Goal: Transaction & Acquisition: Obtain resource

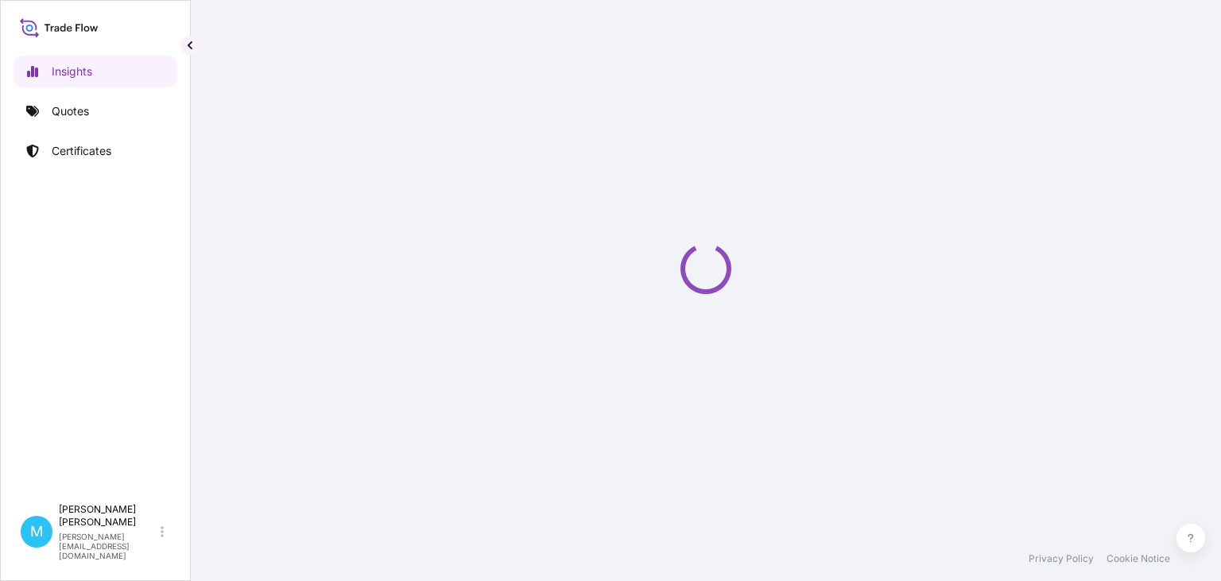
select select "2025"
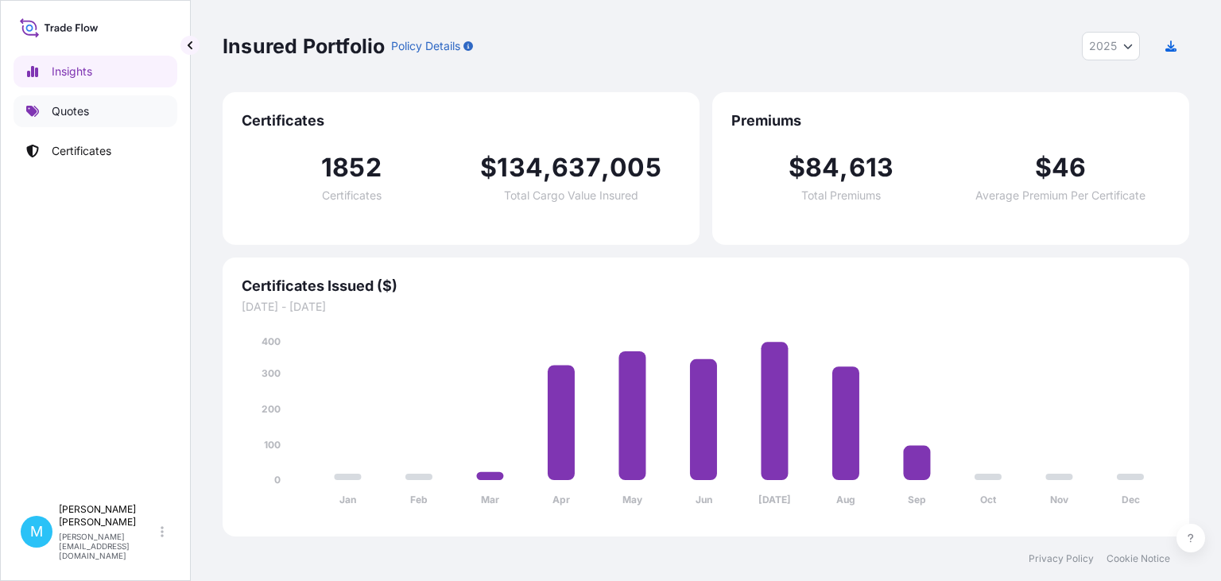
click at [78, 115] on p "Quotes" at bounding box center [70, 111] width 37 height 16
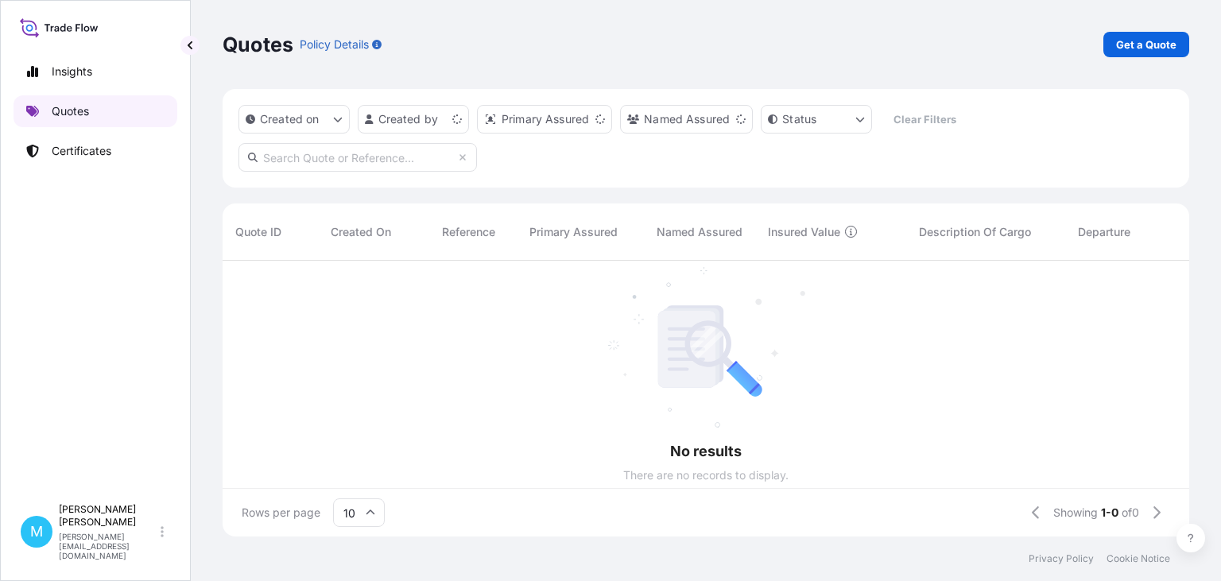
scroll to position [285, 966]
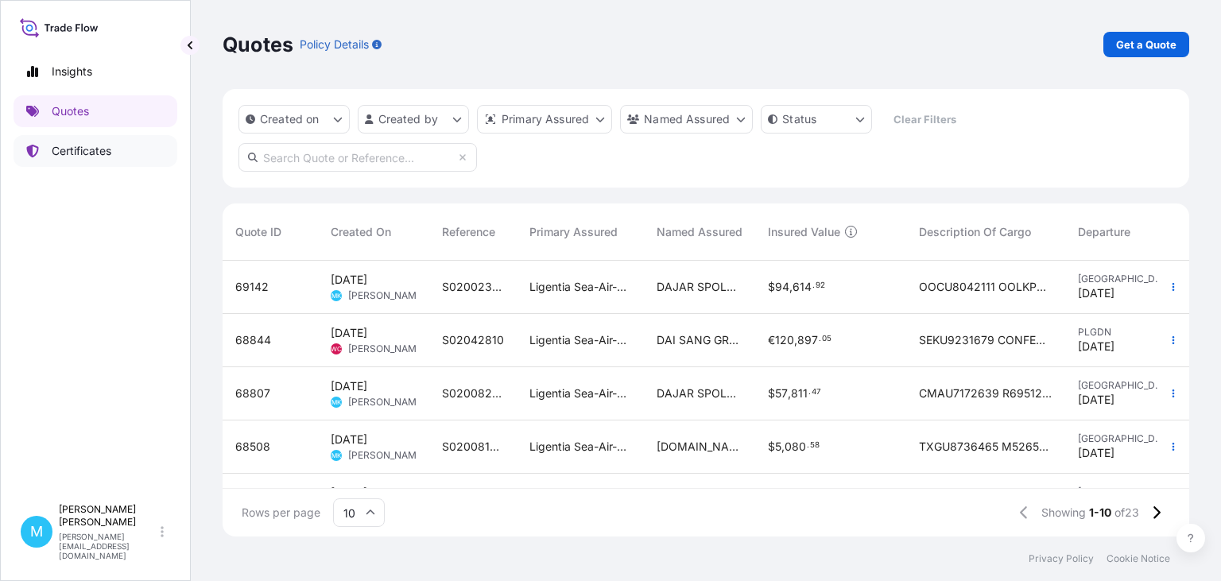
click at [88, 147] on p "Certificates" at bounding box center [82, 151] width 60 height 16
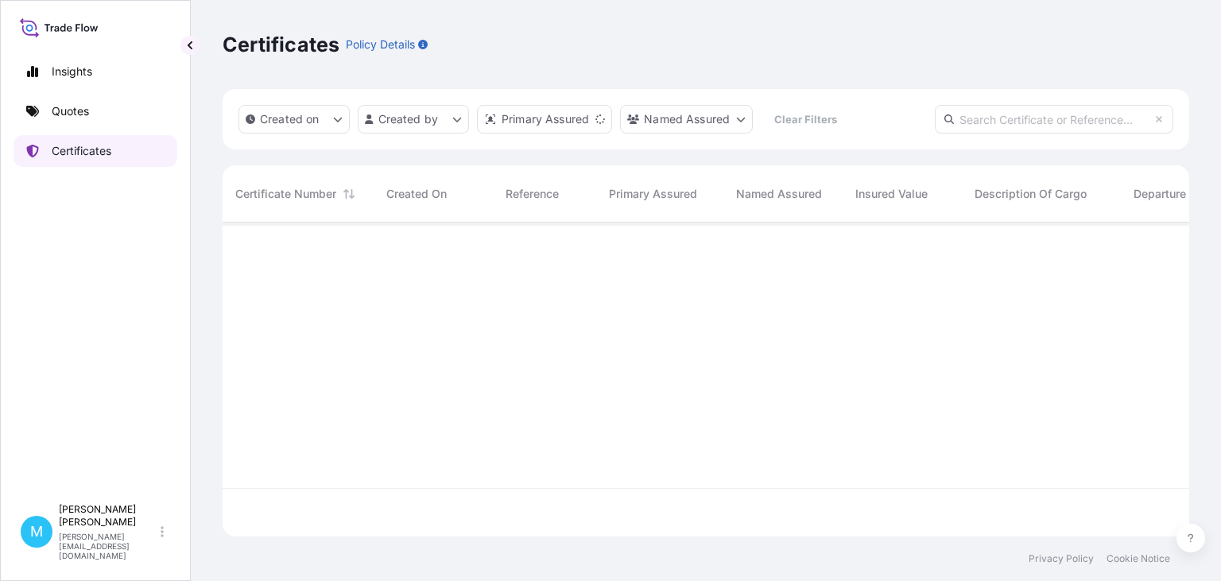
scroll to position [323, 966]
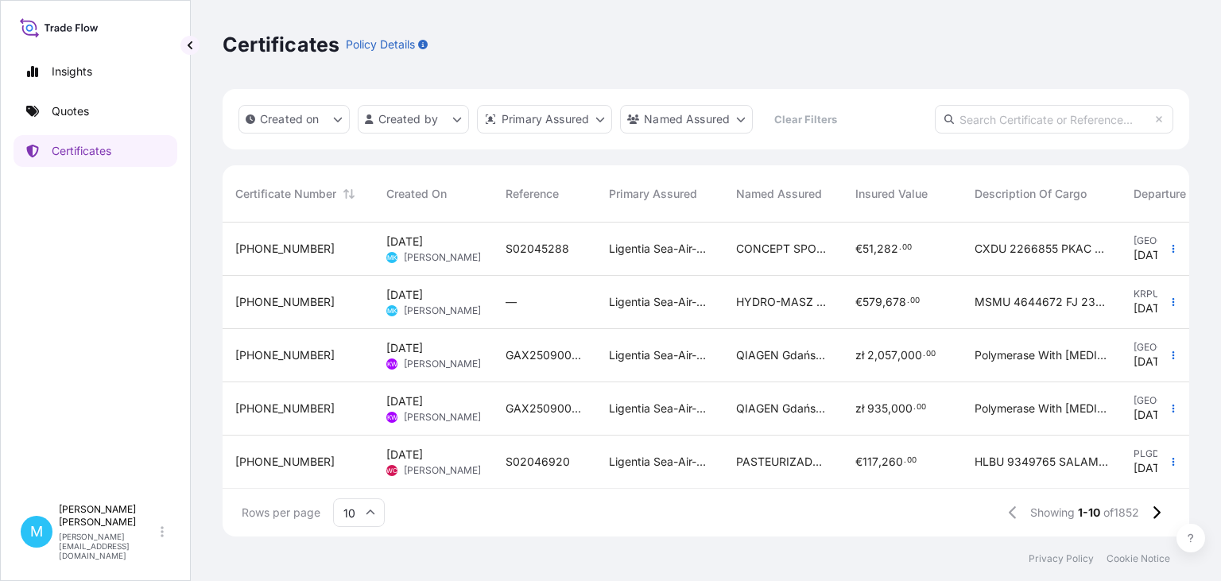
click at [970, 118] on input "text" at bounding box center [1054, 119] width 238 height 29
paste input "[PHONE_NUMBER]"
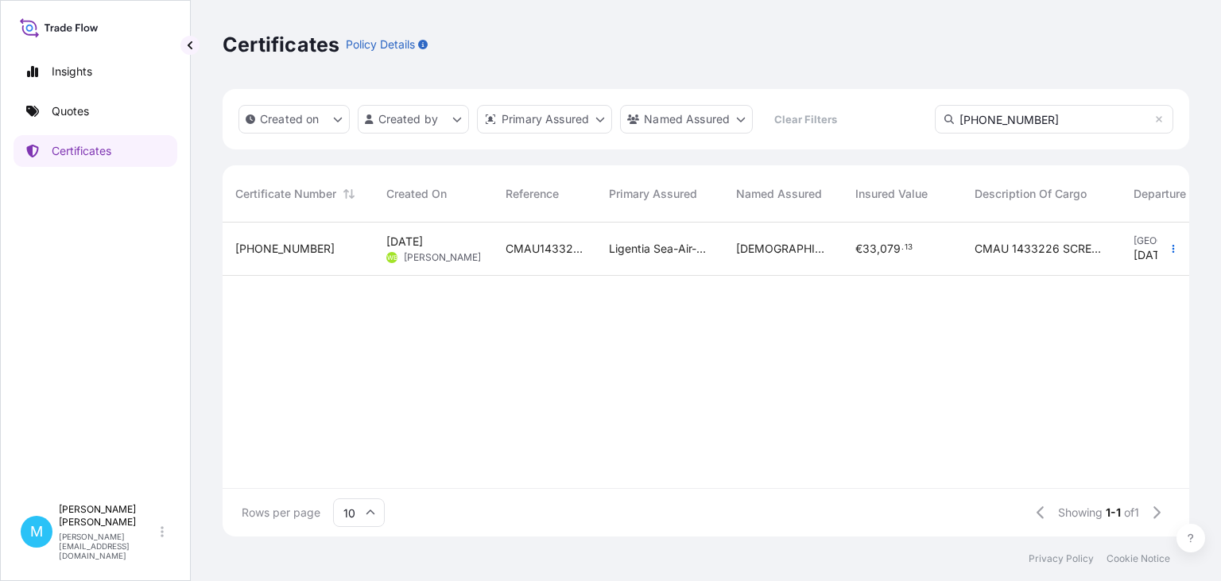
type input "[PHONE_NUMBER]"
click at [517, 239] on div "CMAU1433226" at bounding box center [544, 249] width 103 height 53
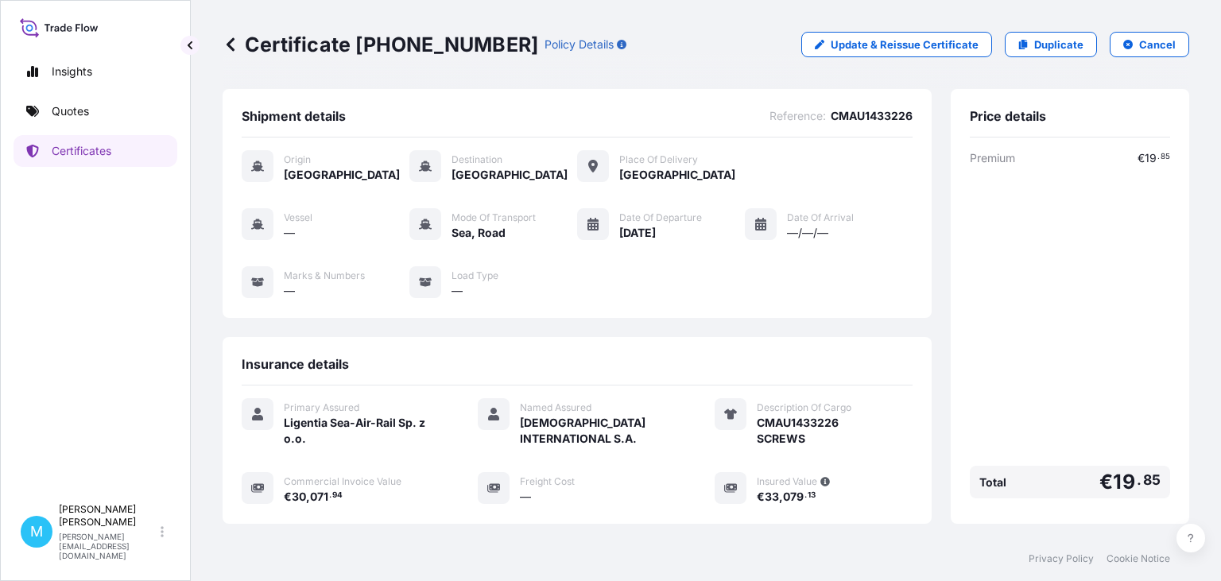
scroll to position [222, 0]
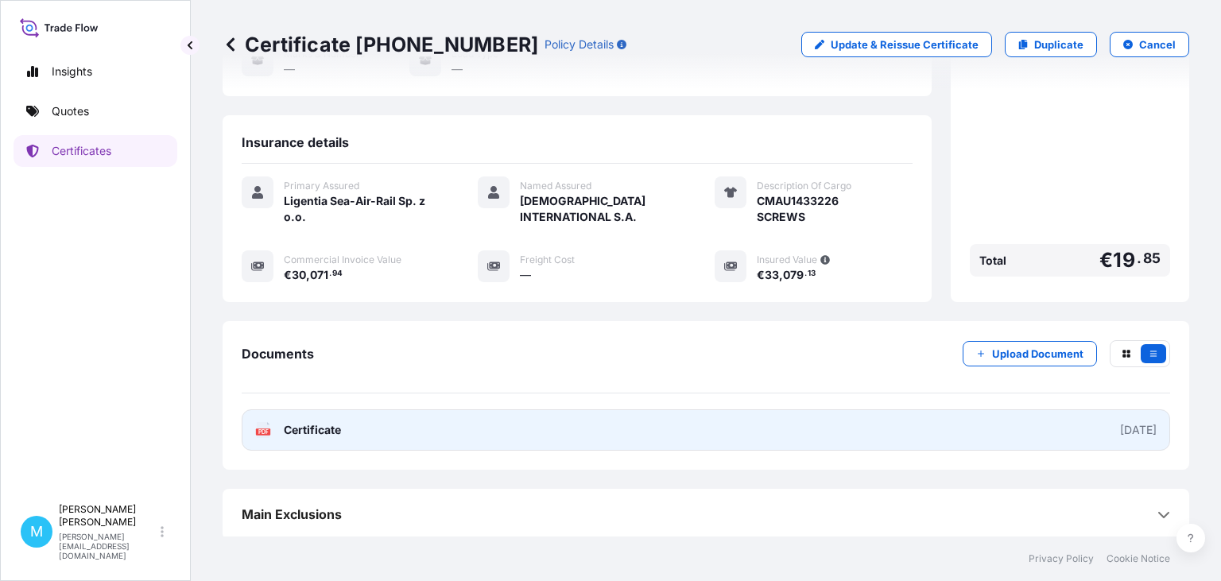
click at [673, 413] on link "PDF Certificate [DATE]" at bounding box center [706, 429] width 928 height 41
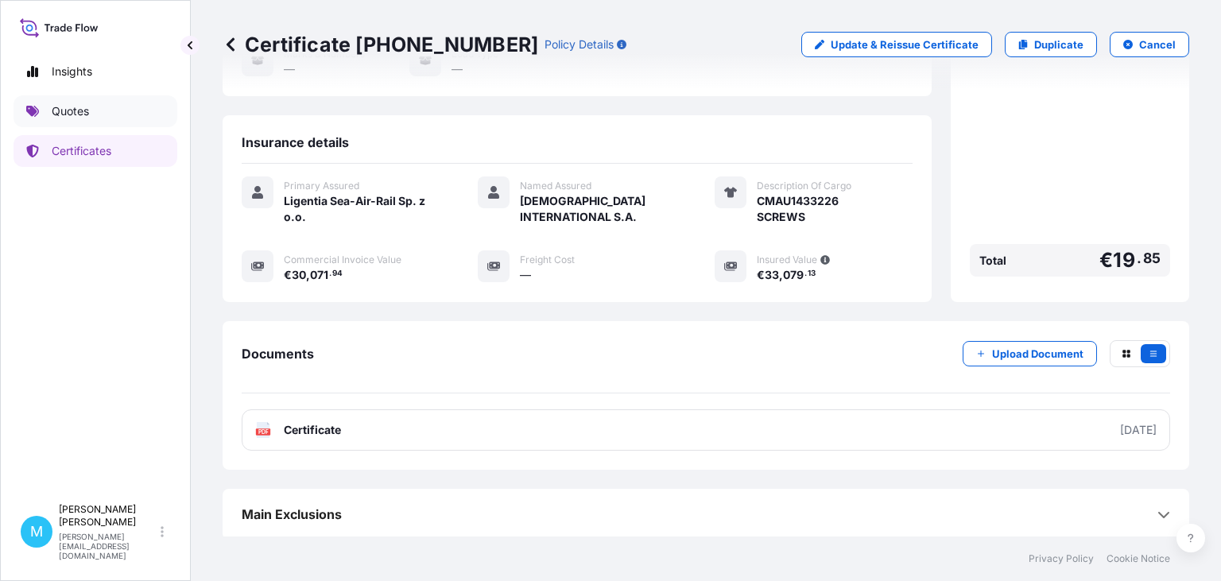
click at [104, 110] on link "Quotes" at bounding box center [96, 111] width 164 height 32
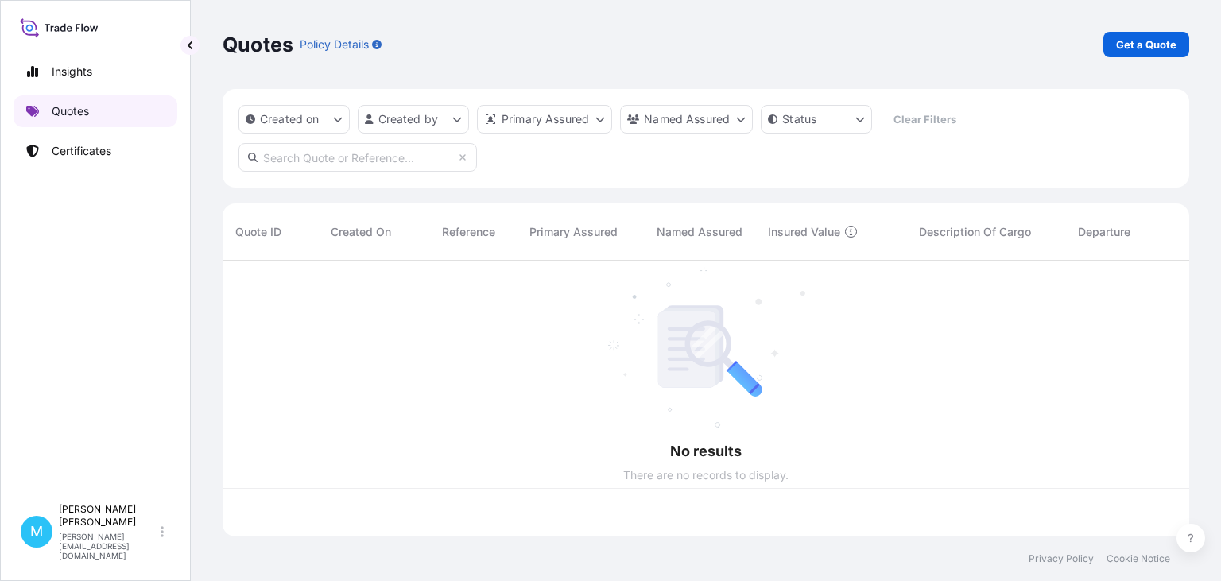
scroll to position [285, 966]
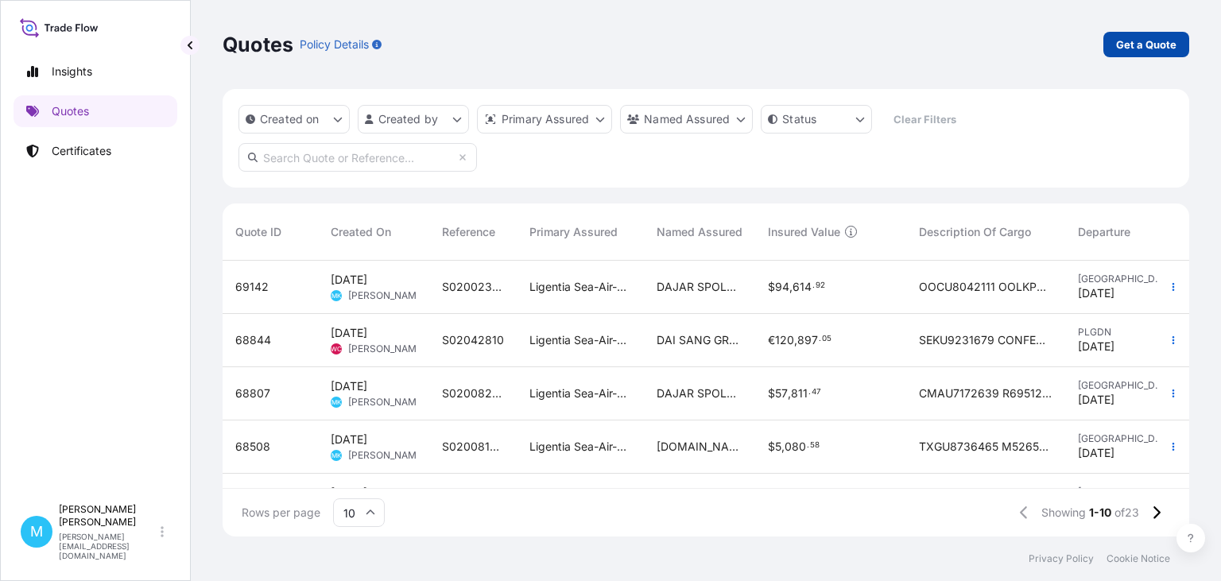
click at [1165, 49] on p "Get a Quote" at bounding box center [1146, 45] width 60 height 16
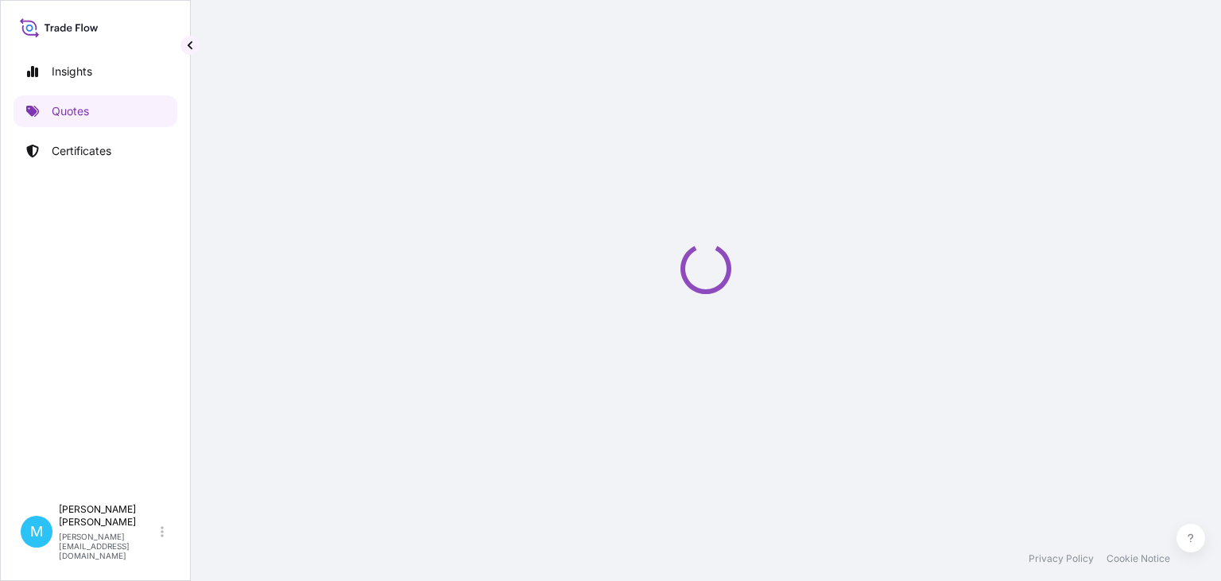
select select "Sea"
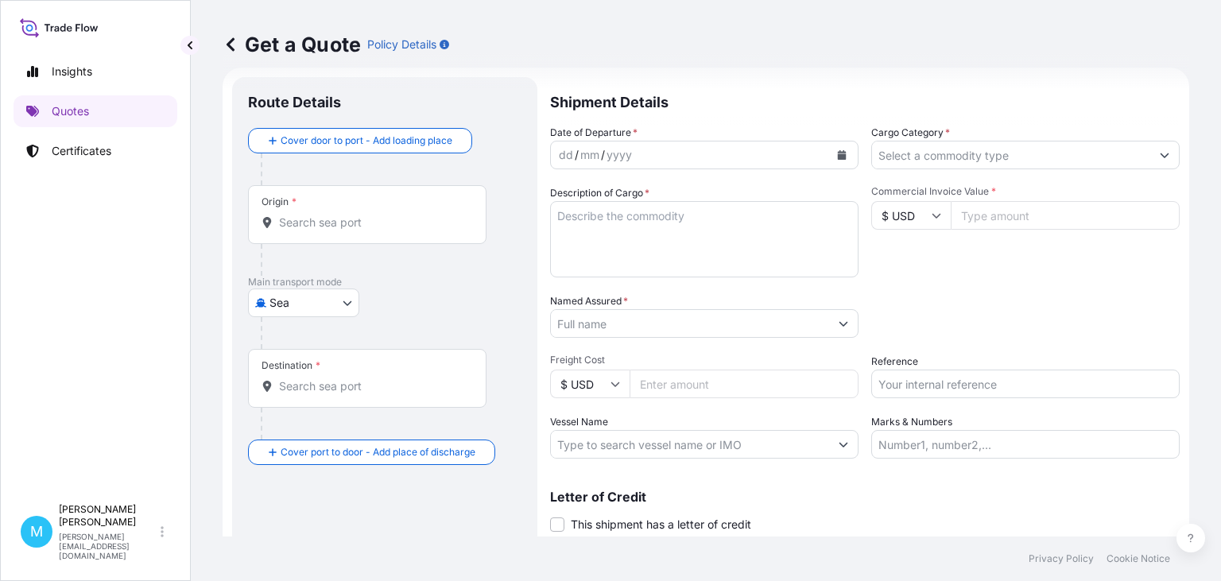
scroll to position [25, 0]
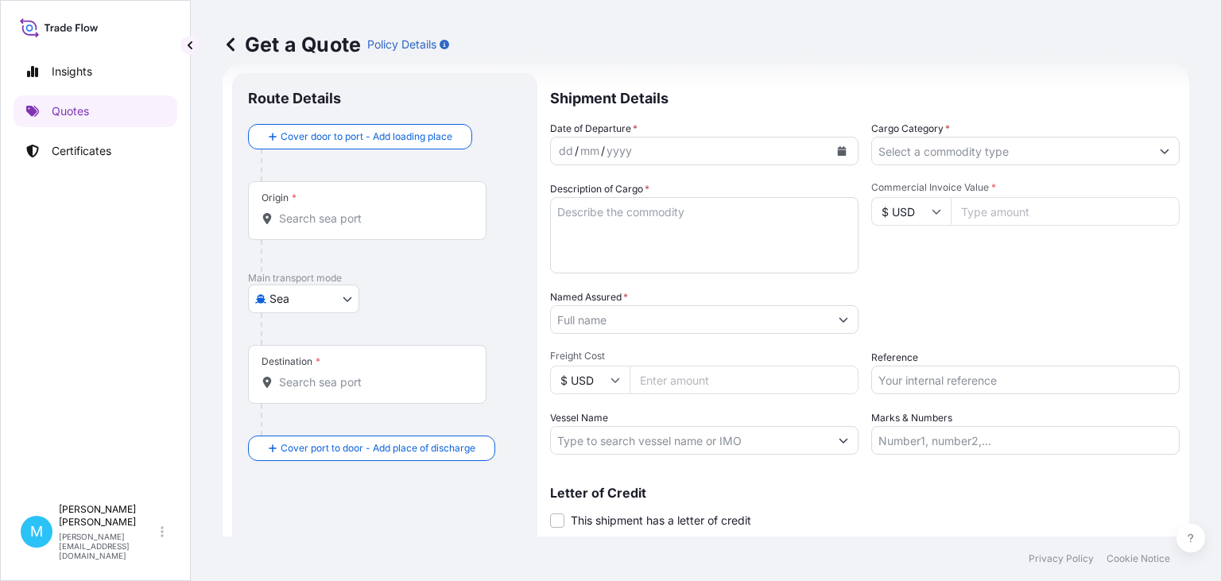
click at [337, 223] on input "Origin *" at bounding box center [373, 219] width 188 height 16
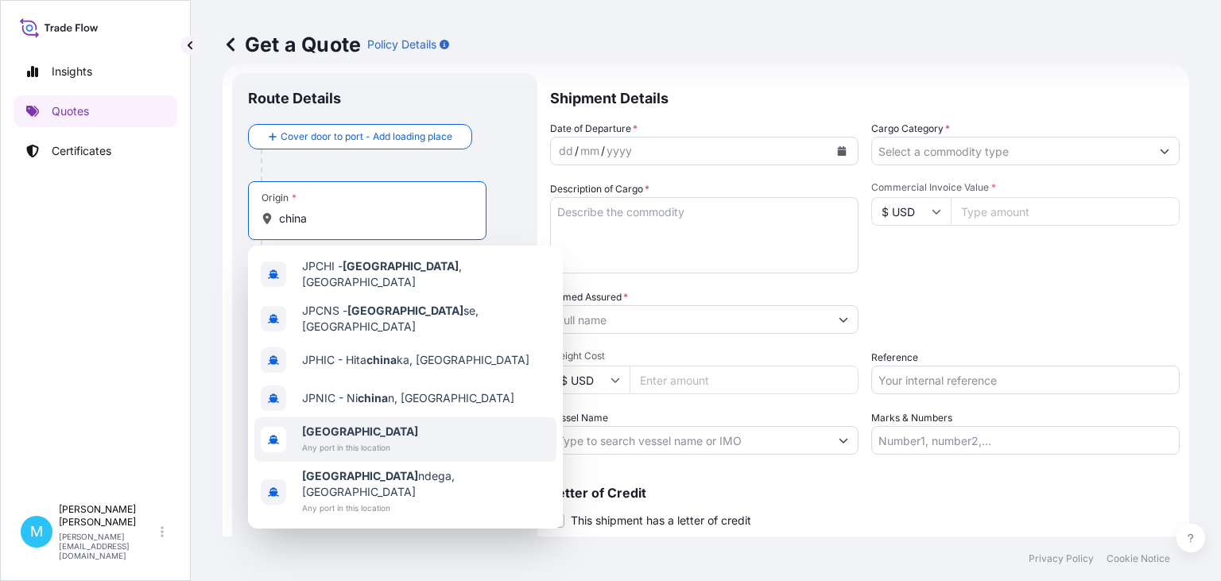
click at [350, 425] on span "[GEOGRAPHIC_DATA]" at bounding box center [360, 432] width 116 height 16
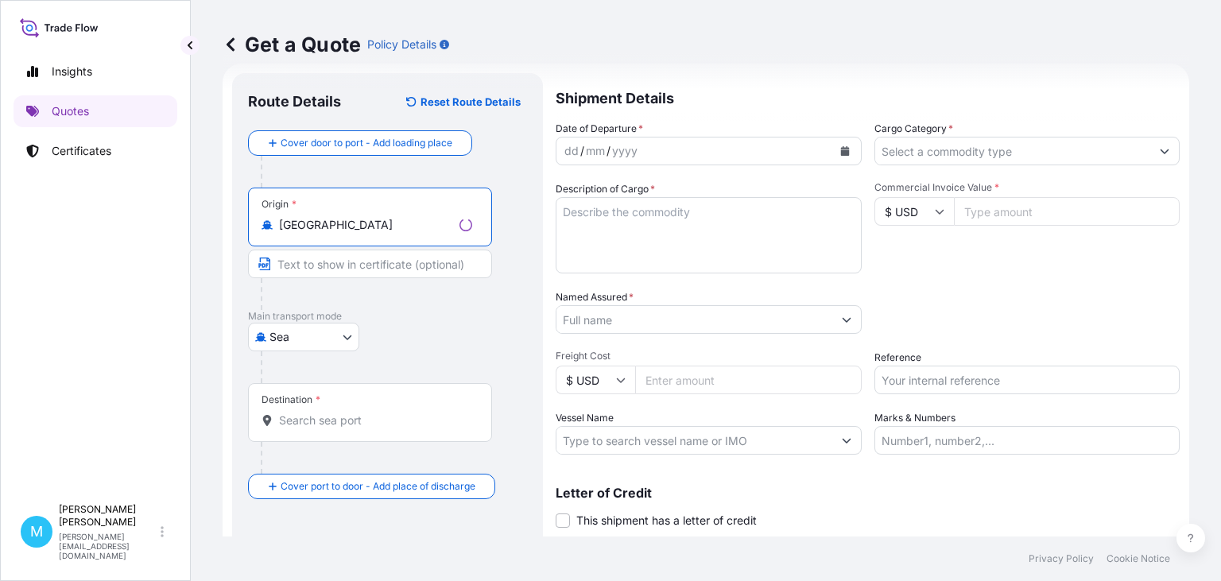
type input "[GEOGRAPHIC_DATA]"
click at [307, 420] on input "Destination *" at bounding box center [375, 420] width 193 height 16
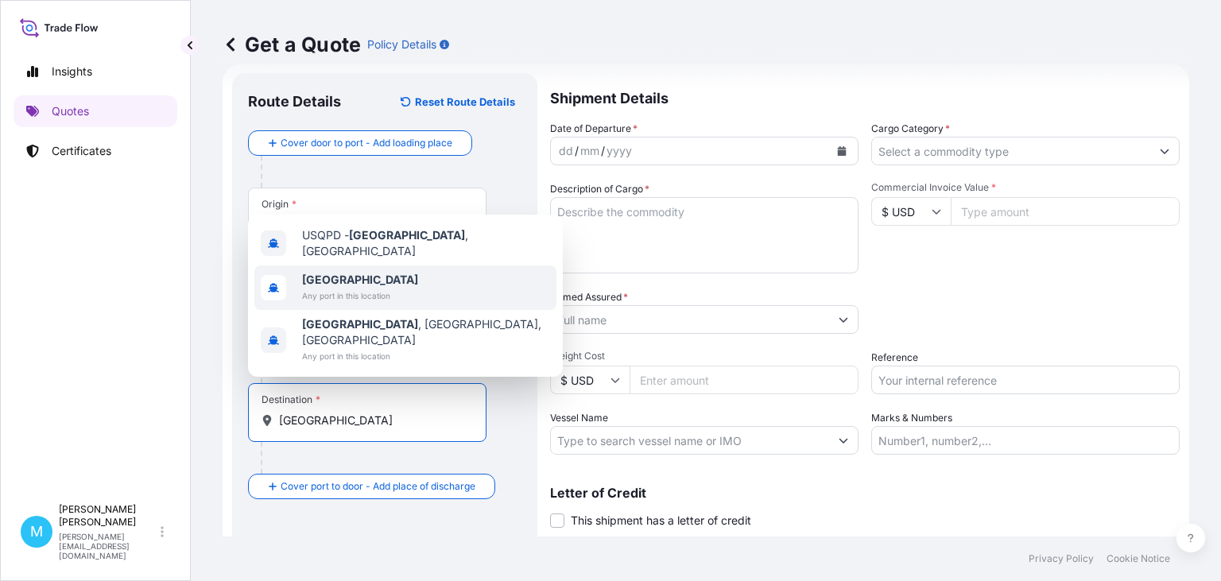
click at [339, 286] on b "[GEOGRAPHIC_DATA]" at bounding box center [360, 280] width 116 height 14
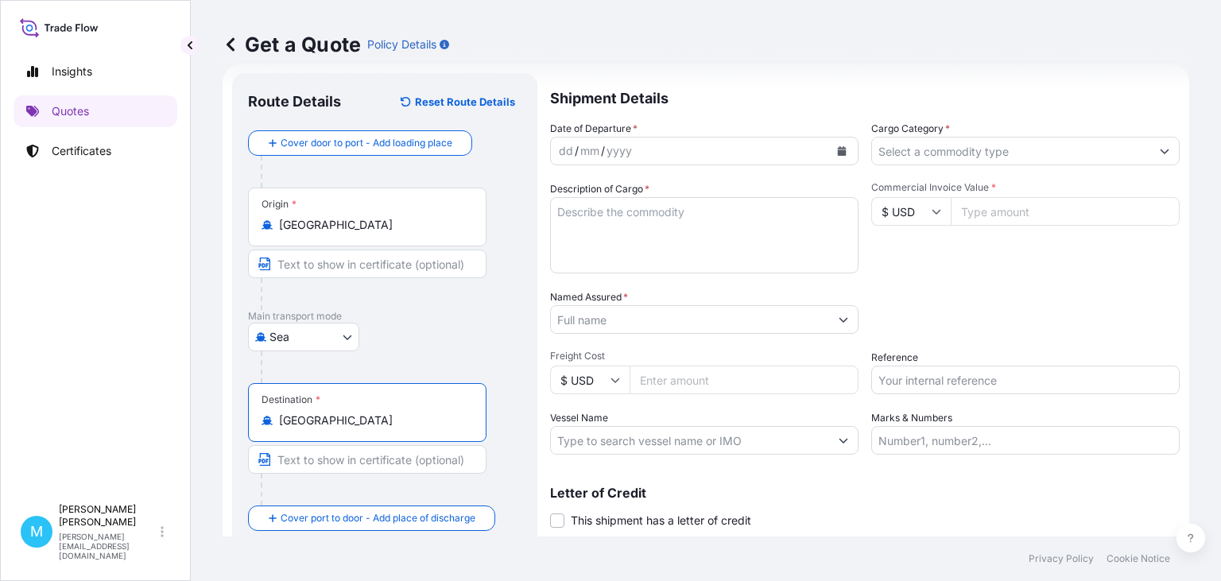
type input "[GEOGRAPHIC_DATA]"
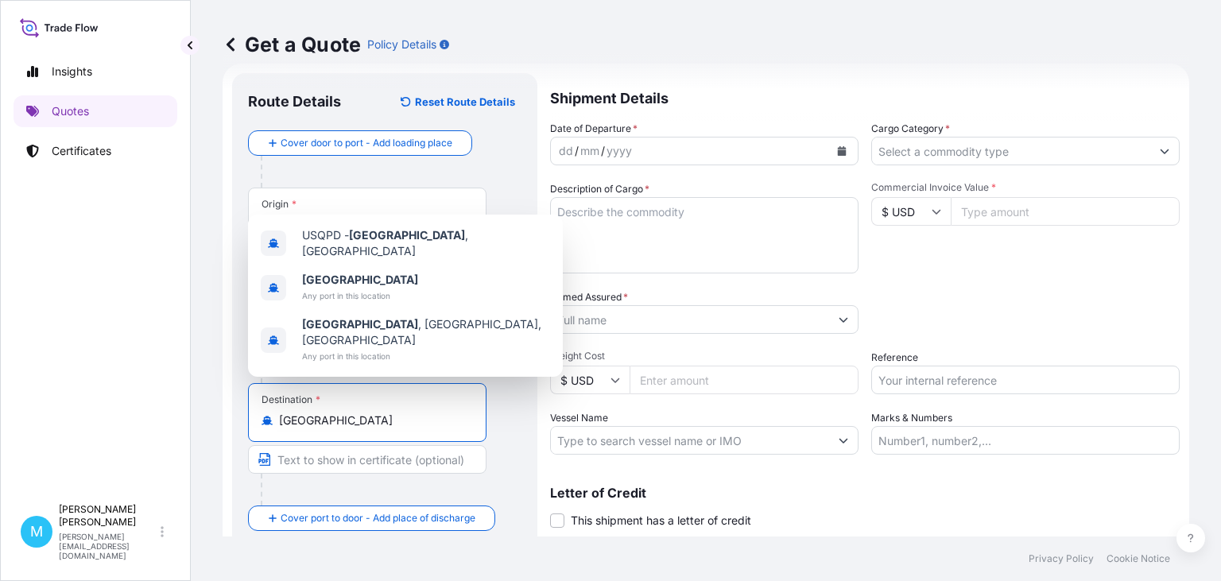
click at [846, 149] on icon "Calendar" at bounding box center [842, 151] width 10 height 10
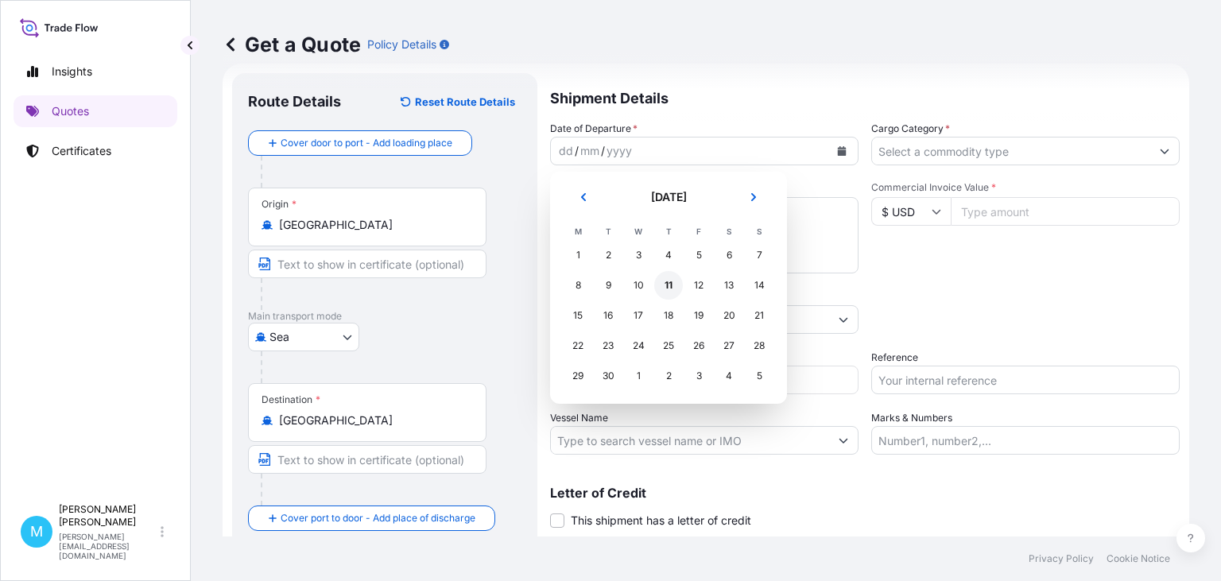
click at [668, 291] on div "11" at bounding box center [668, 285] width 29 height 29
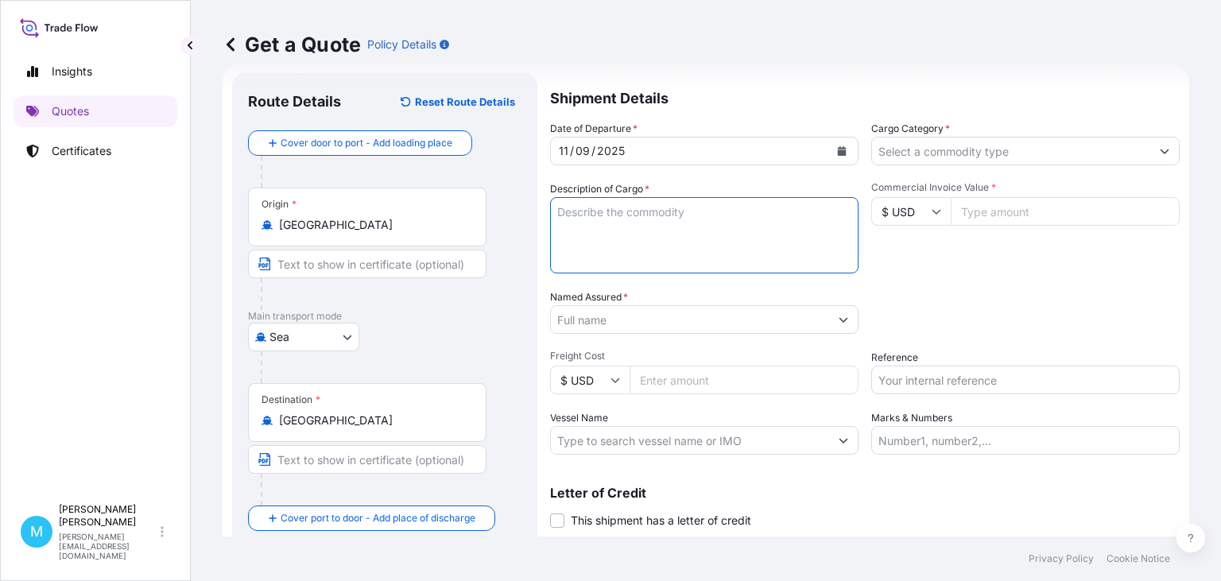
click at [605, 219] on textarea "Description of Cargo *" at bounding box center [704, 235] width 308 height 76
click at [593, 220] on textarea "Description of Cargo *" at bounding box center [704, 235] width 308 height 76
paste textarea "CCLU7426303 OOLJGS6909 40HC 19607.00 KG 68.00 M3 879 CTN"
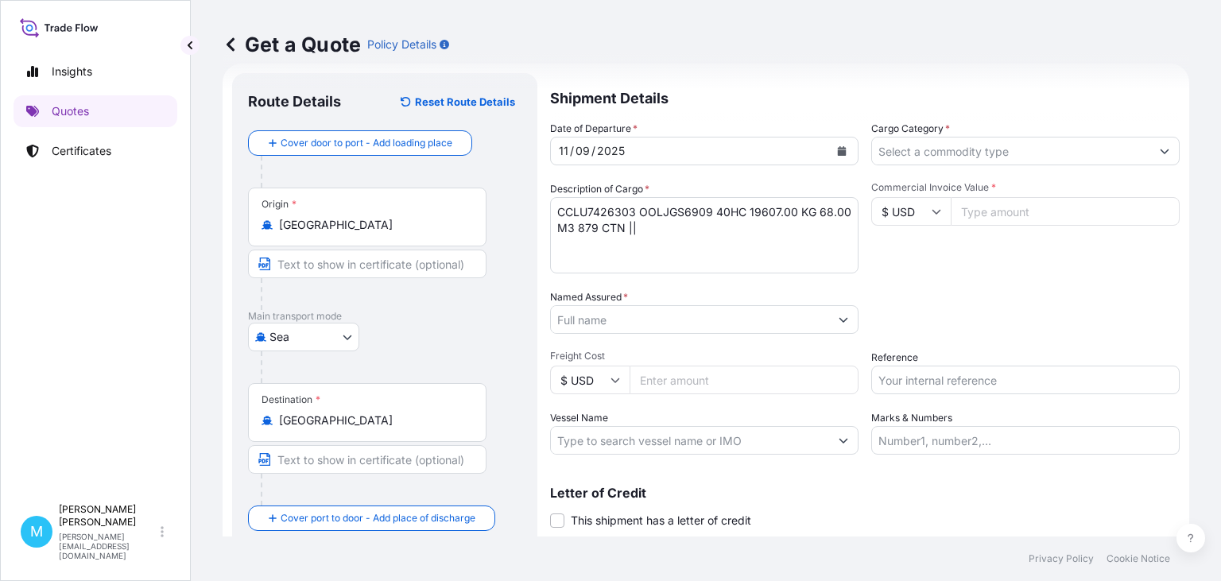
click at [650, 226] on textarea "CCLU7426303 OOLJGS6909 40HC 19607.00 KG 68.00 M3 879 CTN ||" at bounding box center [704, 235] width 308 height 76
paste textarea "WEIGHT BENCH"
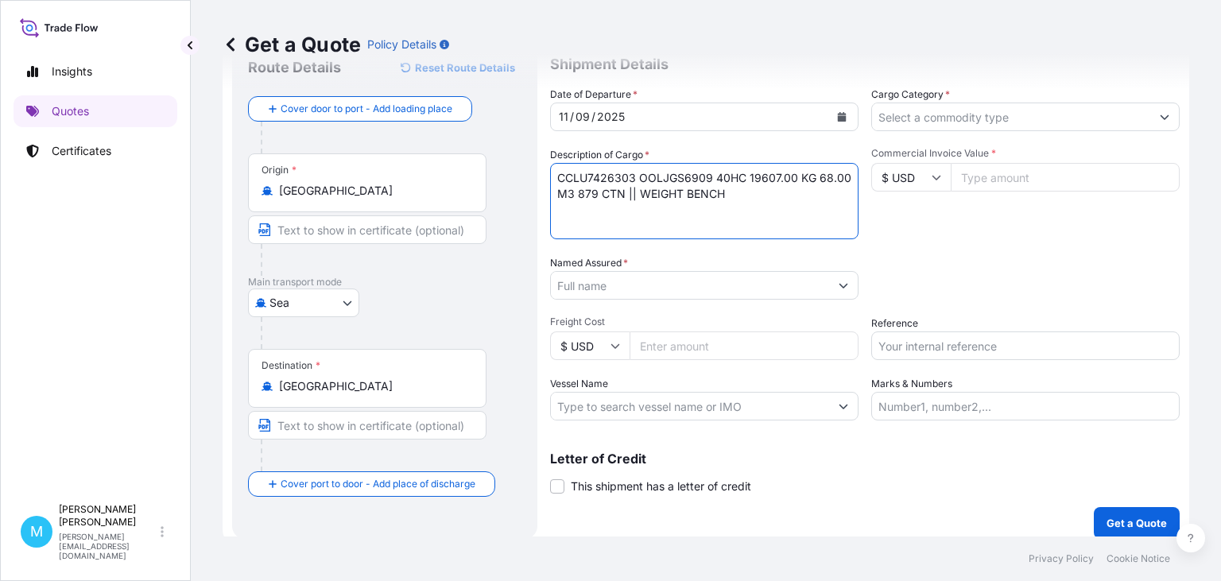
scroll to position [72, 0]
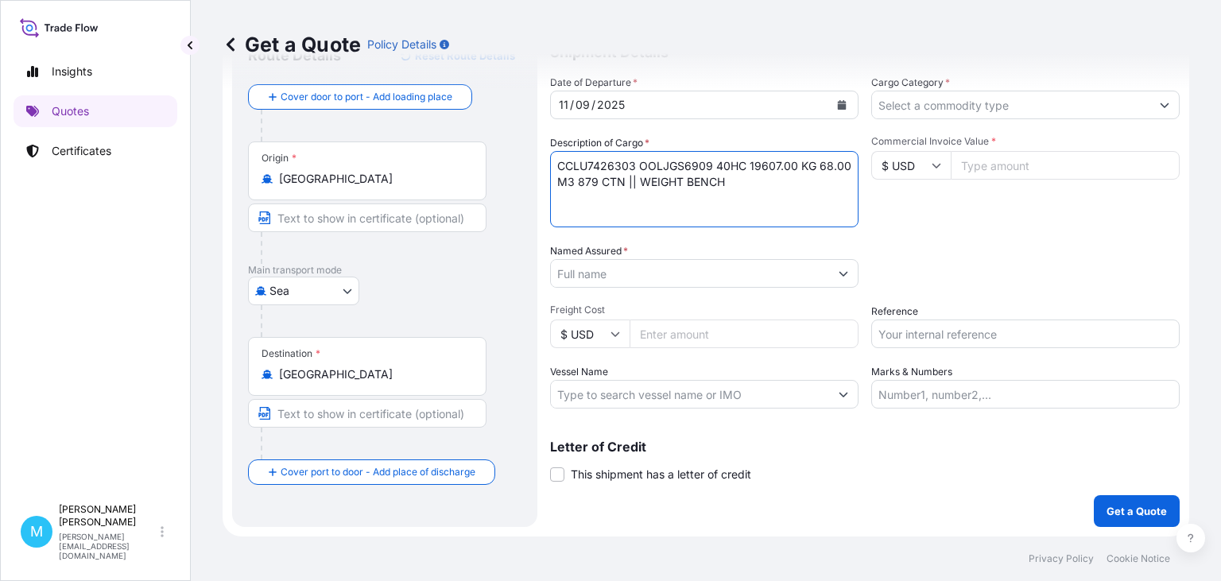
type textarea "CCLU7426303 OOLJGS6909 40HC 19607.00 KG 68.00 M3 879 CTN || WEIGHT BENCH"
click at [660, 271] on input "Named Assured *" at bounding box center [690, 273] width 278 height 29
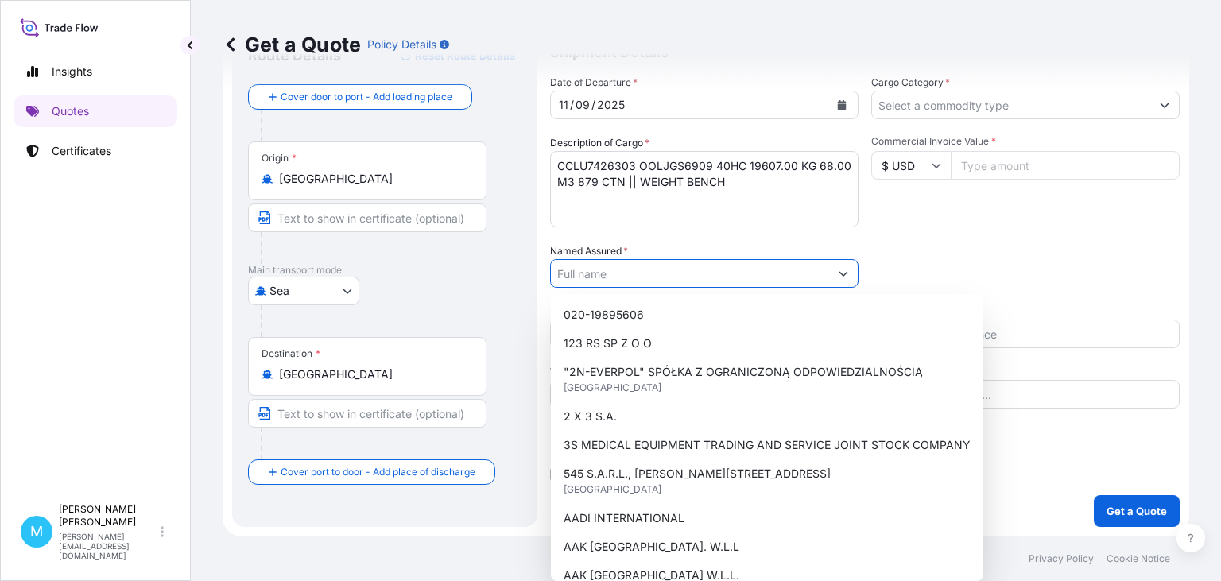
click at [601, 276] on input "Named Assured *" at bounding box center [690, 273] width 278 height 29
paste input "LECHPOL ELECTRONICS [PERSON_NAME] SP.K."
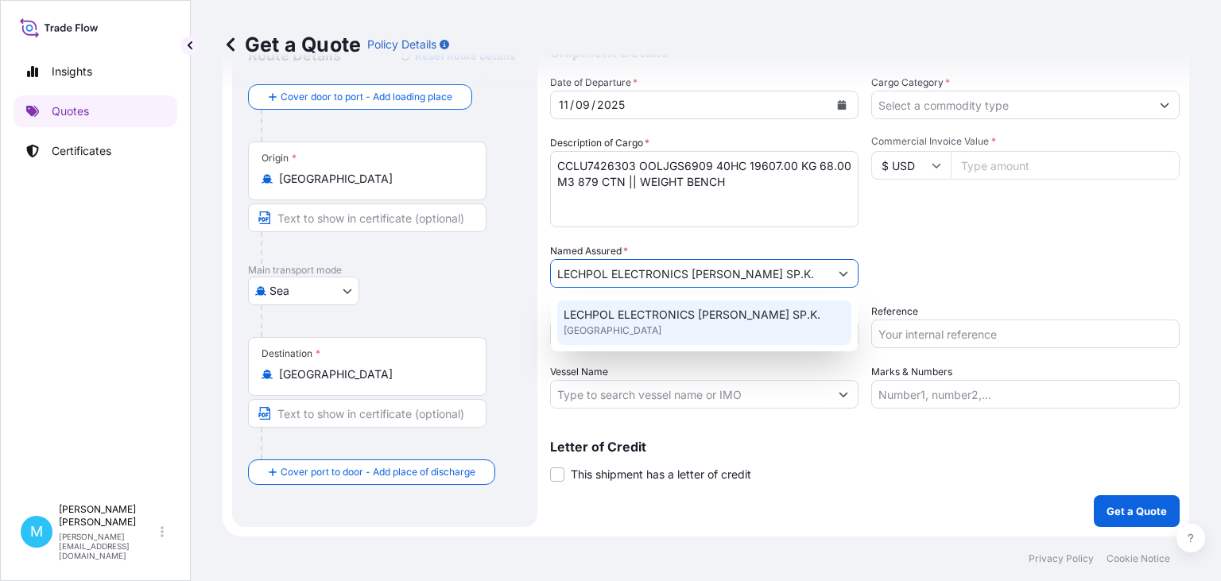
click at [660, 316] on span "LECHPOL ELECTRONICS [PERSON_NAME] SP.K." at bounding box center [691, 315] width 257 height 16
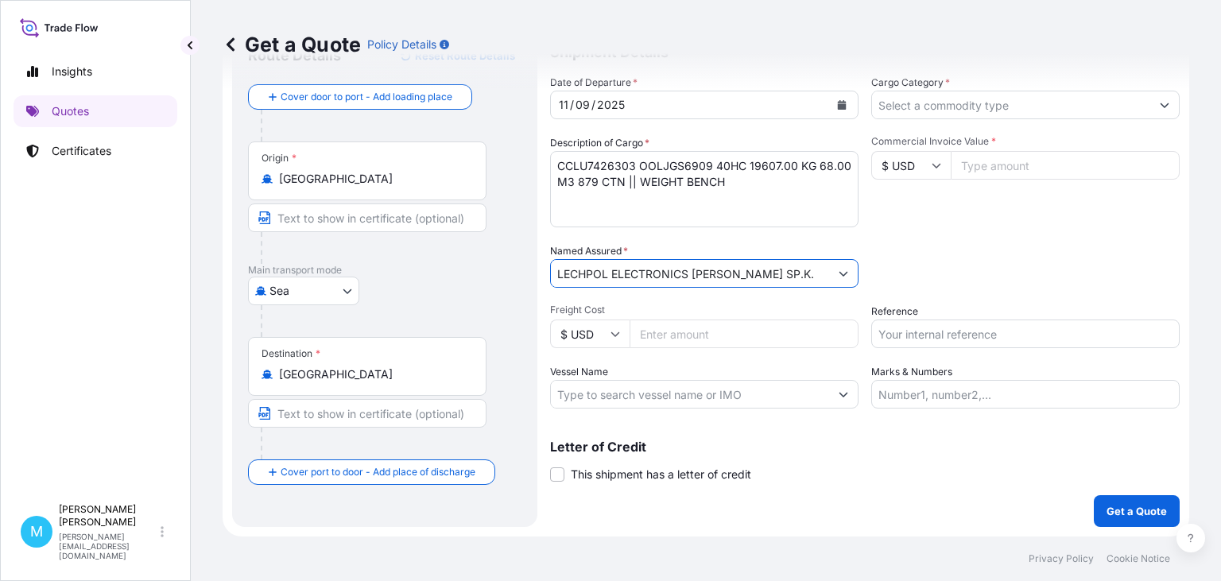
type input "LECHPOL ELECTRONICS [PERSON_NAME] SP.K."
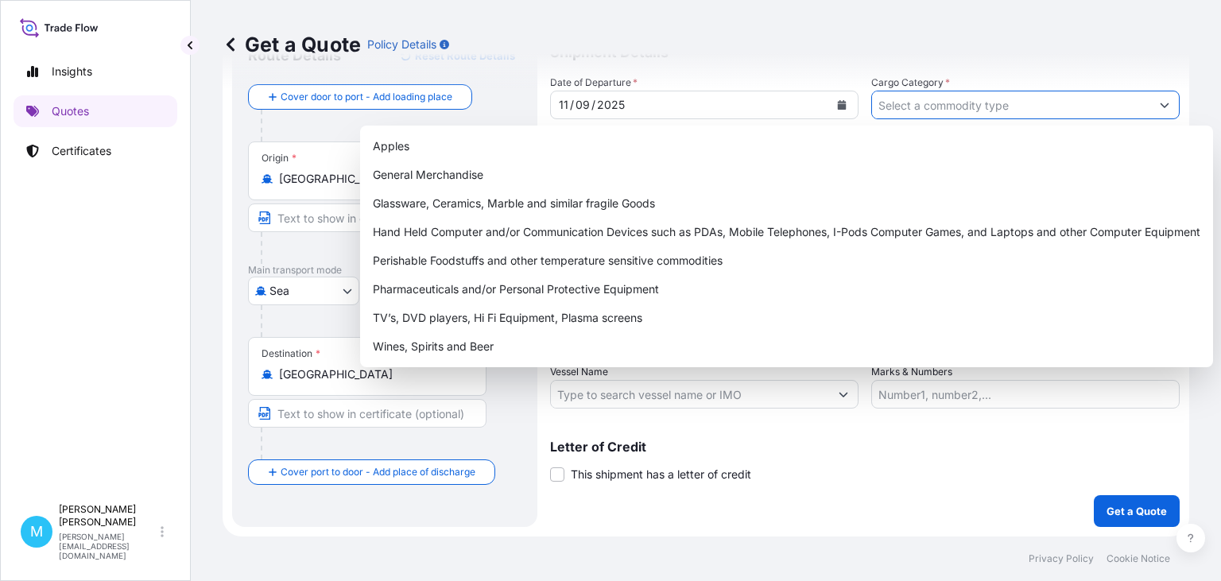
click at [919, 110] on input "Cargo Category *" at bounding box center [1011, 105] width 278 height 29
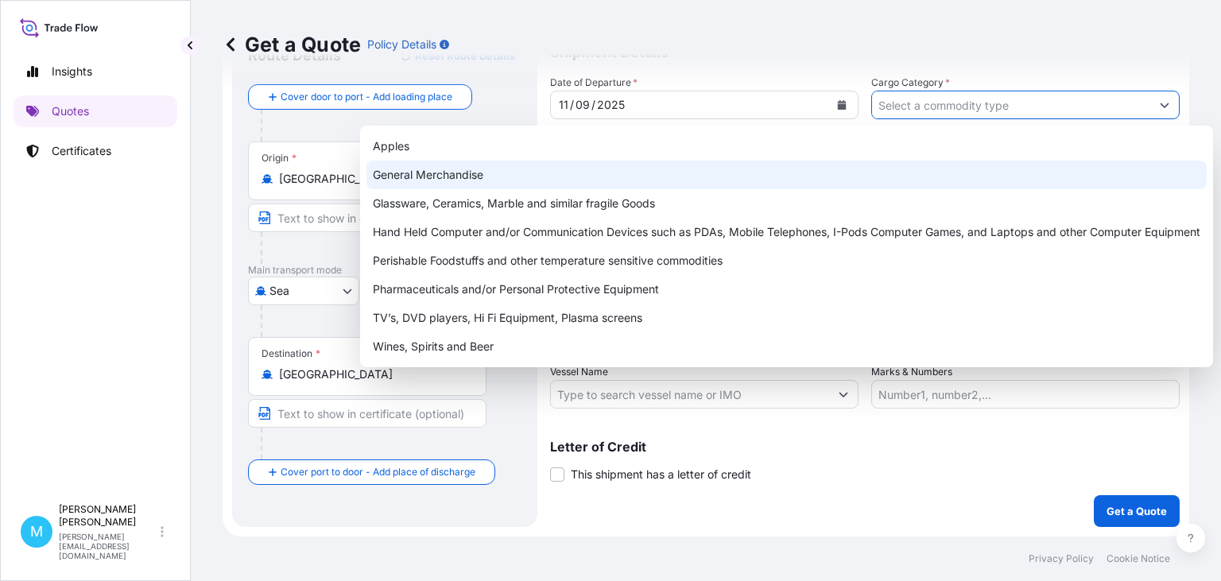
click at [499, 173] on div "General Merchandise" at bounding box center [786, 175] width 840 height 29
type input "General Merchandise"
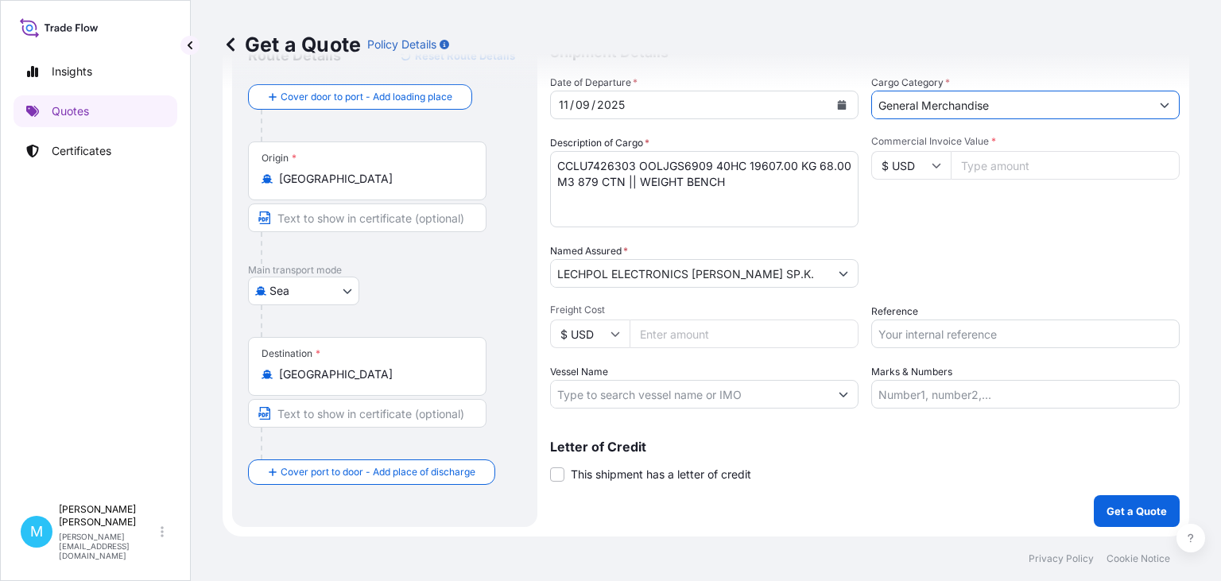
click at [988, 171] on input "Commercial Invoice Value *" at bounding box center [1064, 165] width 229 height 29
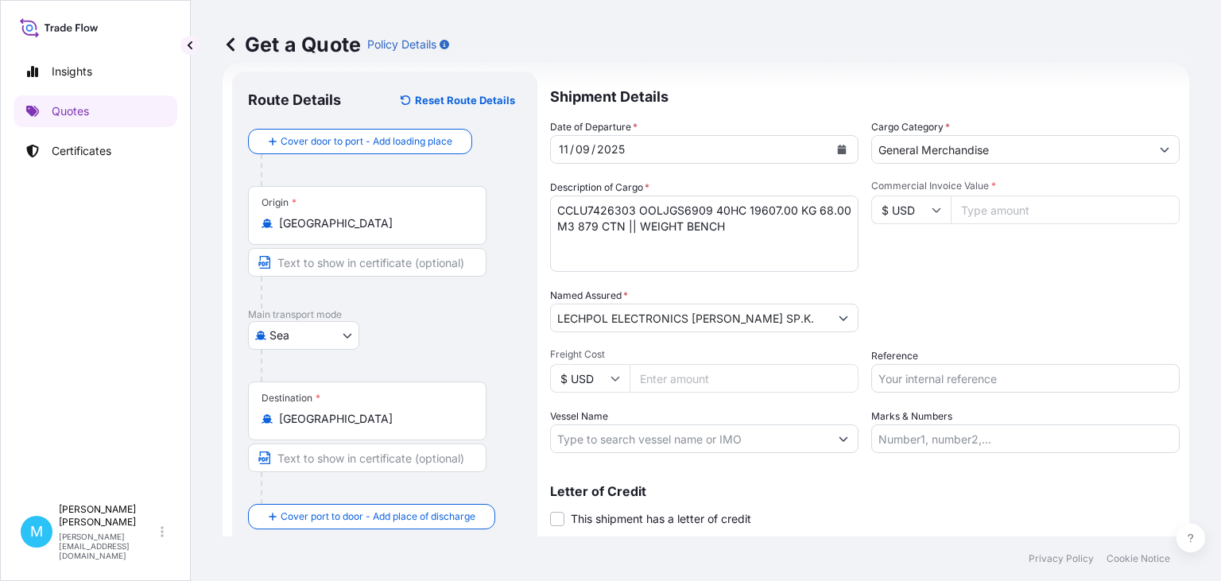
scroll to position [0, 0]
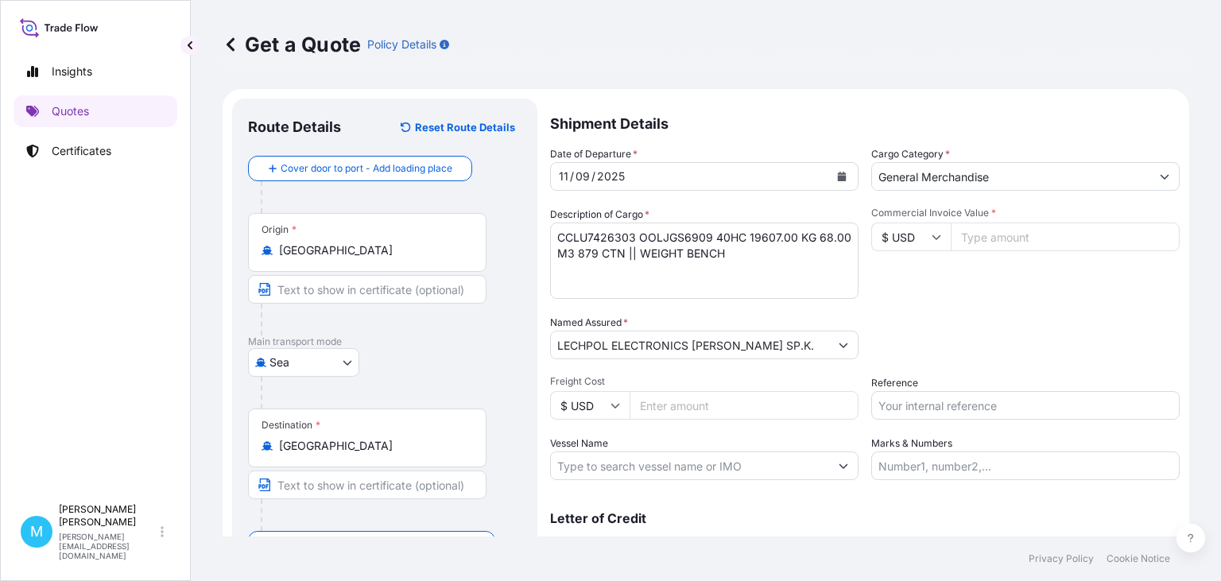
click at [1014, 241] on input "Commercial Invoice Value *" at bounding box center [1064, 237] width 229 height 29
click at [976, 231] on input "Commercial Invoice Value *" at bounding box center [1064, 237] width 229 height 29
type input "31707"
click at [903, 400] on input "Reference" at bounding box center [1025, 405] width 308 height 29
click at [933, 413] on input "Reference" at bounding box center [1025, 405] width 308 height 29
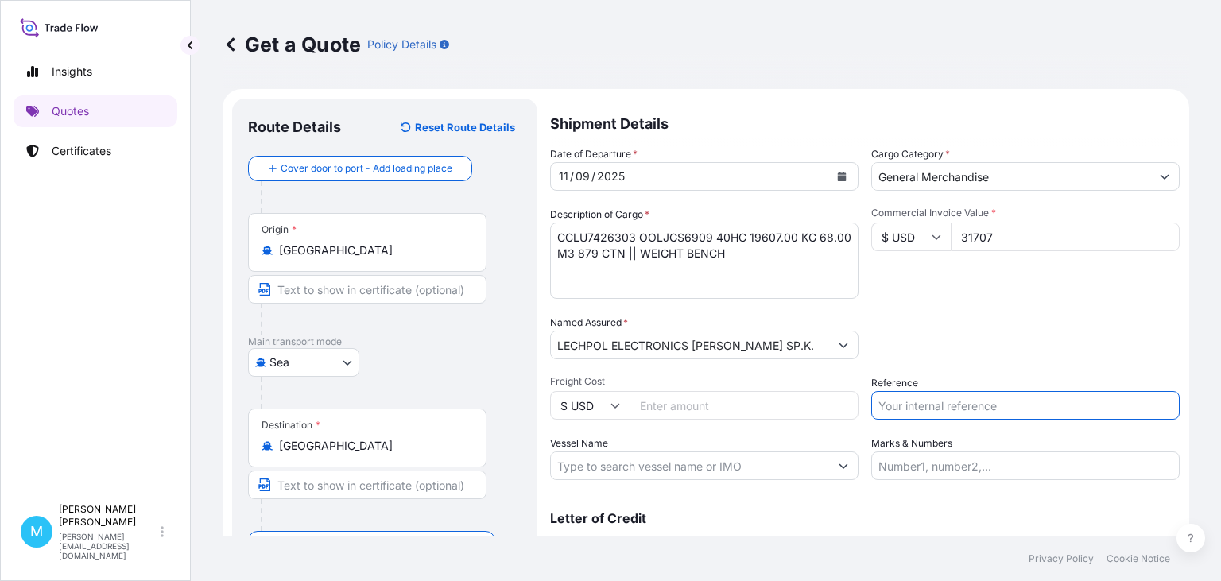
paste input "S02032628"
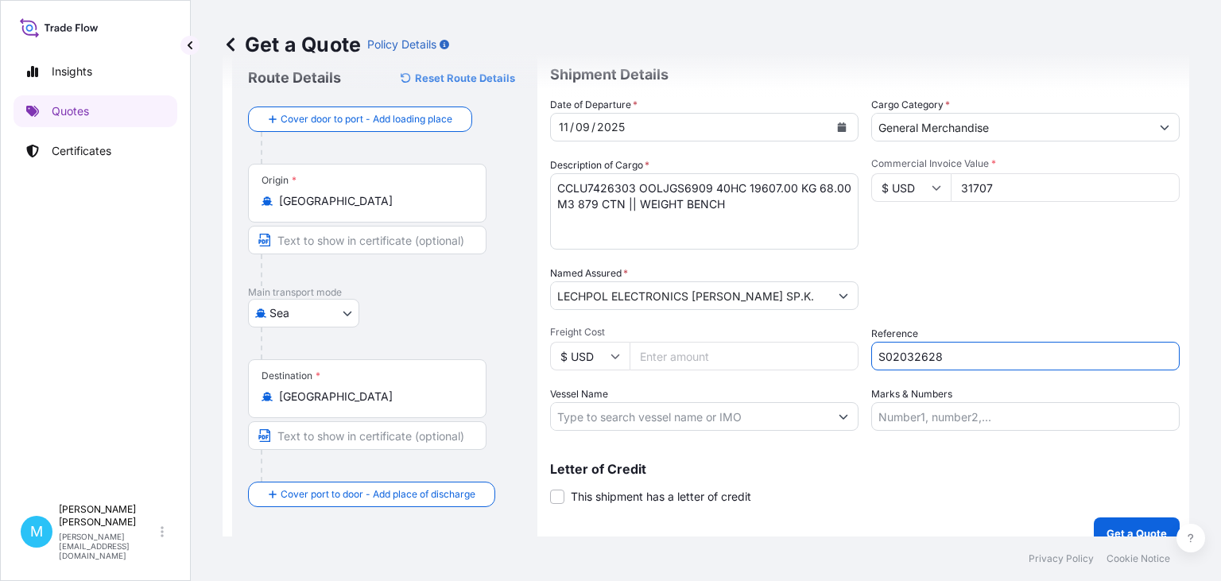
scroll to position [72, 0]
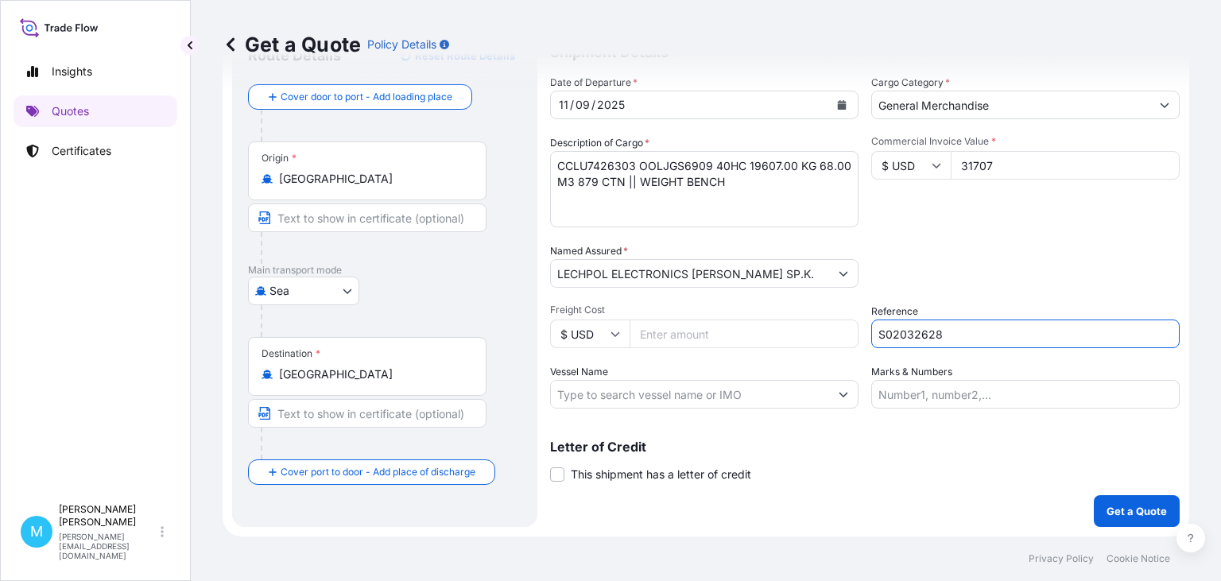
type input "S02032628"
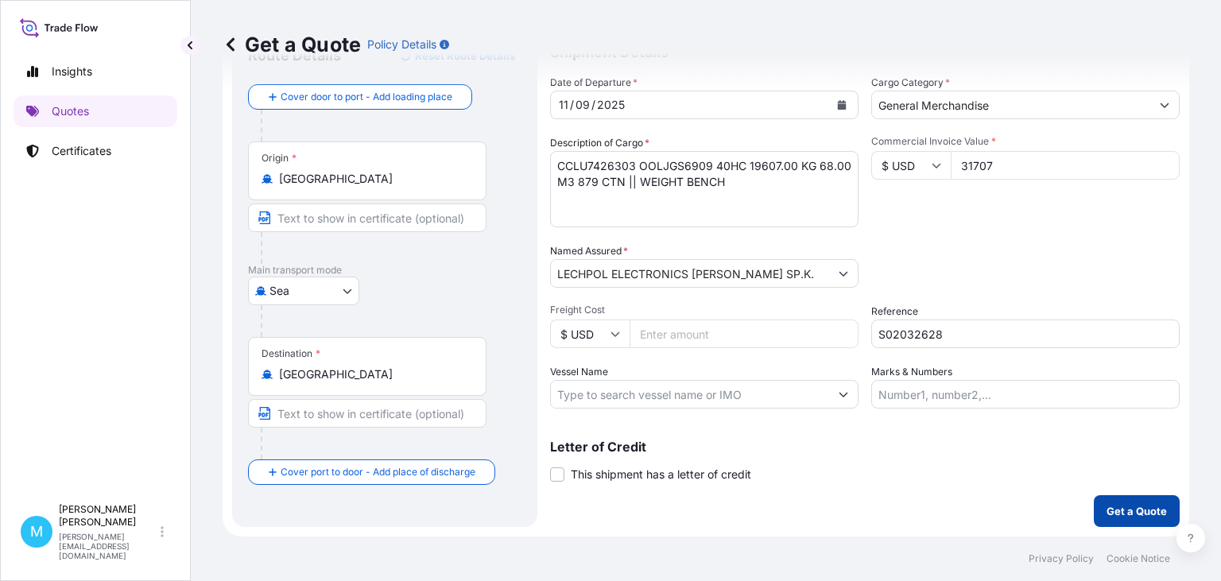
click at [1120, 501] on button "Get a Quote" at bounding box center [1137, 511] width 86 height 32
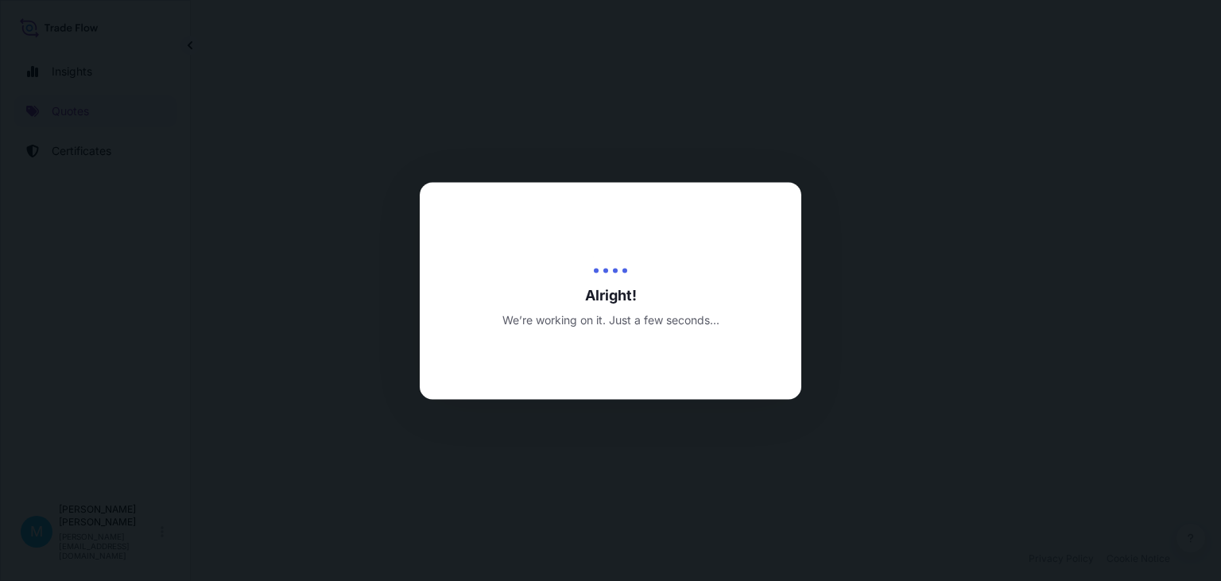
select select "Sea"
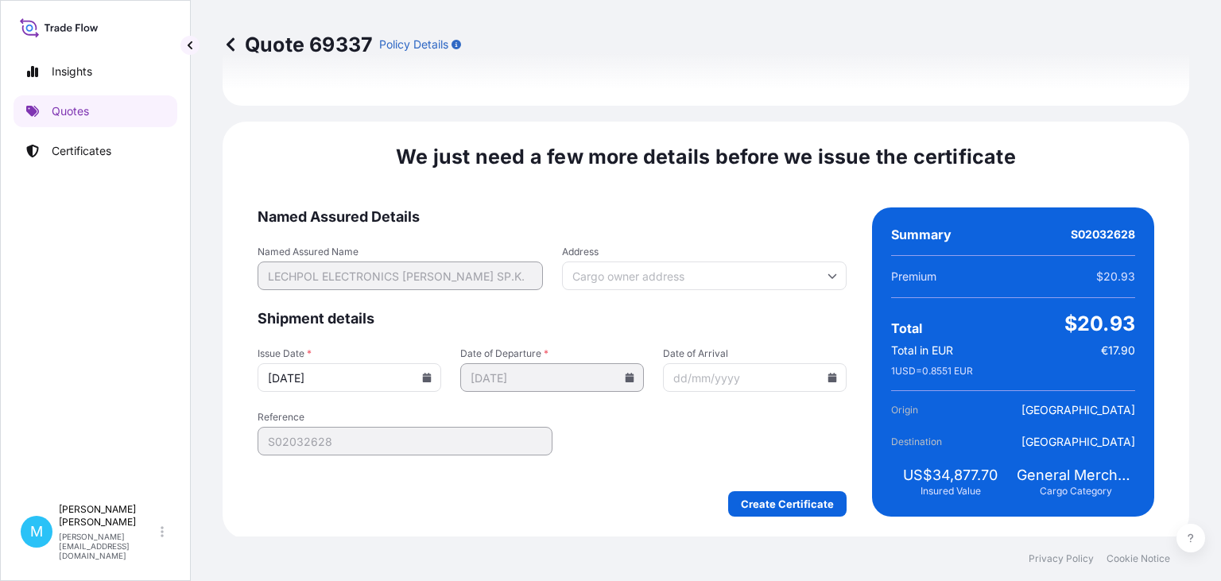
scroll to position [1842, 0]
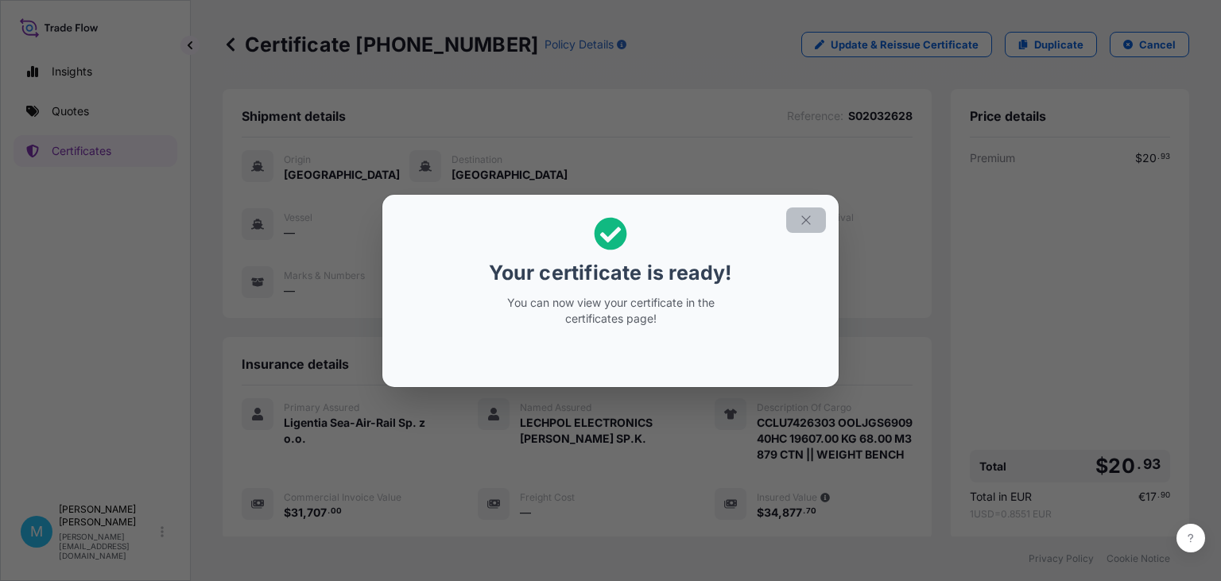
click at [804, 224] on icon "button" at bounding box center [806, 220] width 14 height 14
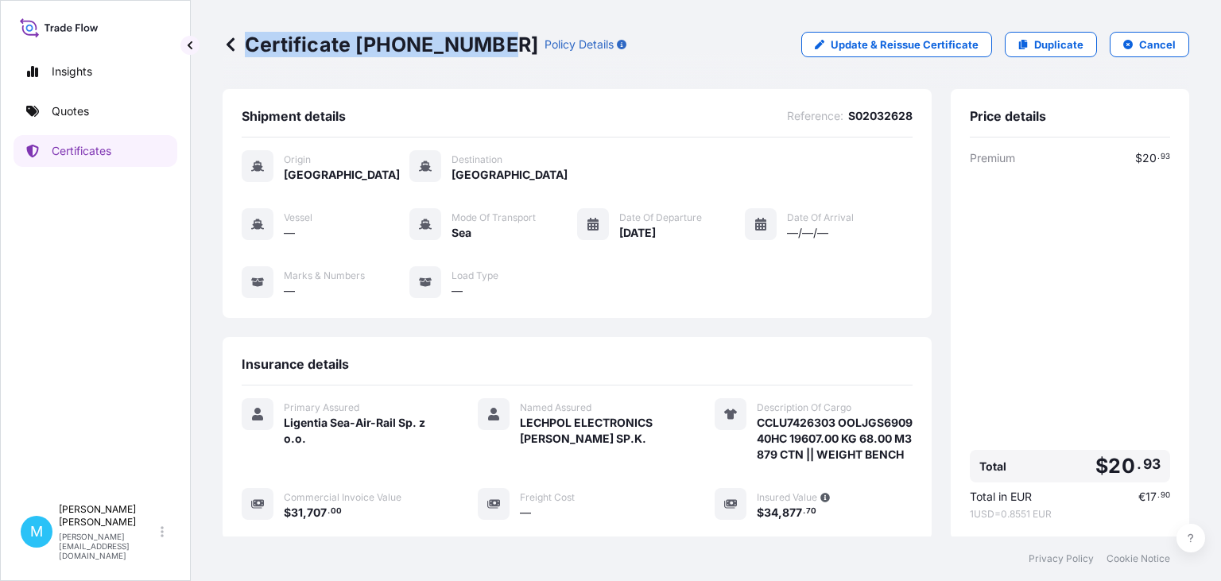
drag, startPoint x: 488, startPoint y: 41, endPoint x: 236, endPoint y: 43, distance: 251.9
click at [236, 43] on p "Certificate [PHONE_NUMBER]" at bounding box center [381, 44] width 316 height 25
copy p "Certificate [PHONE_NUMBER]"
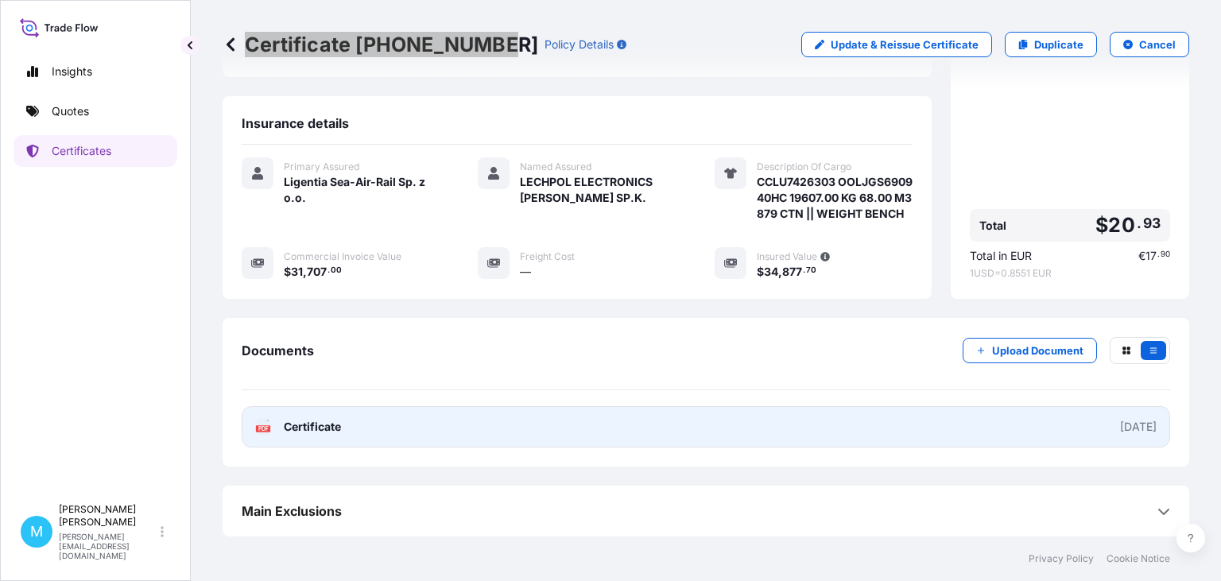
click at [669, 418] on link "PDF Certificate [DATE]" at bounding box center [706, 426] width 928 height 41
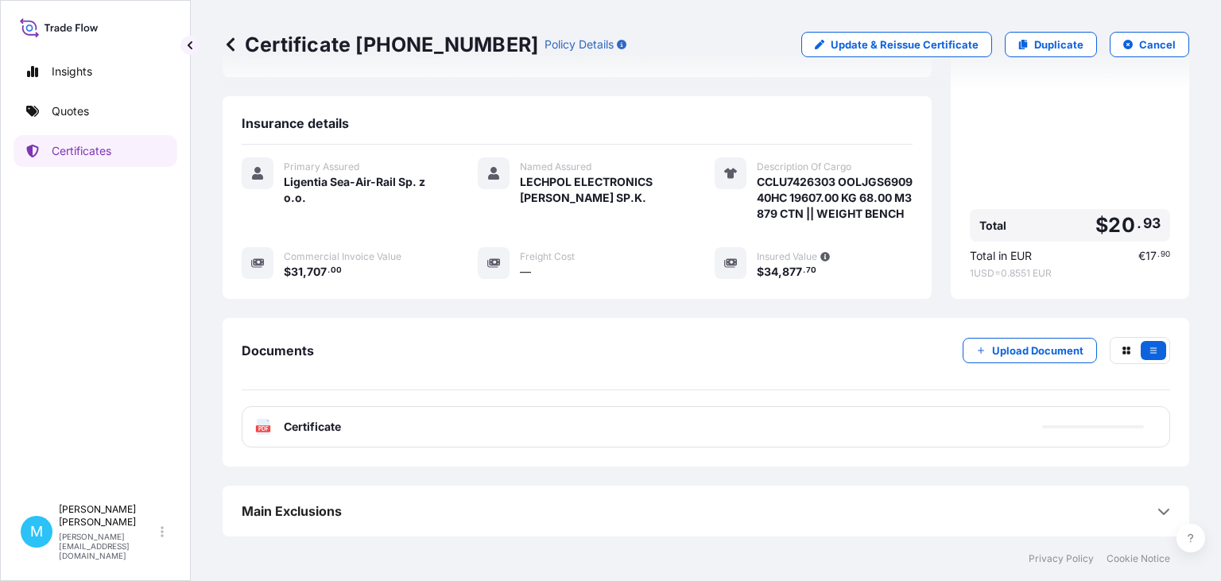
click at [641, 74] on div "Certificate [PHONE_NUMBER] Policy Details Update & Reissue Certificate Duplicat…" at bounding box center [706, 44] width 966 height 89
click at [74, 115] on p "Quotes" at bounding box center [70, 111] width 37 height 16
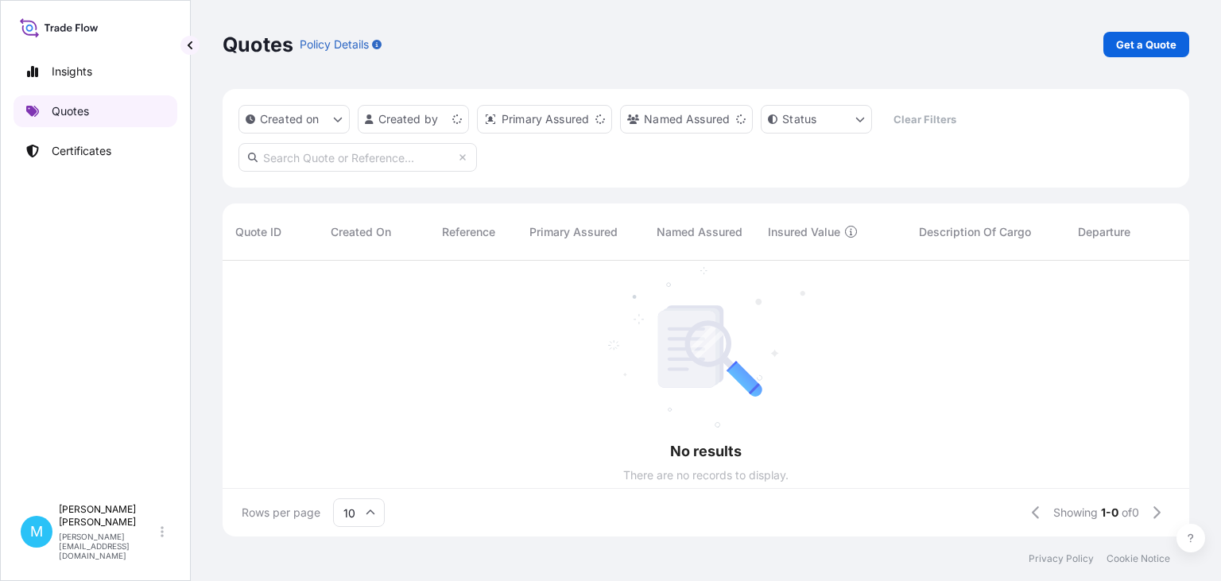
scroll to position [285, 966]
